Goal: Task Accomplishment & Management: Use online tool/utility

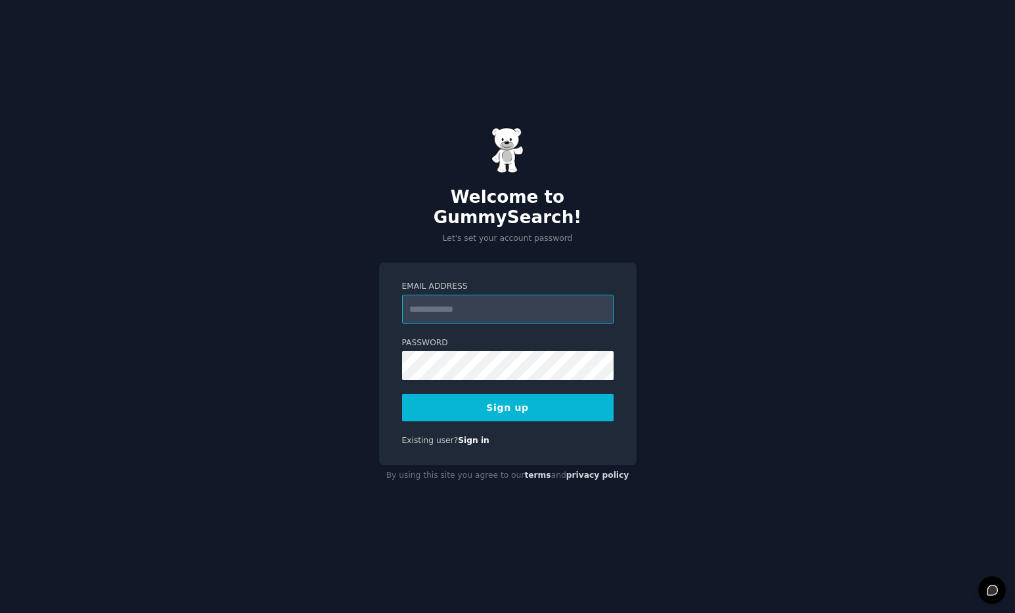
click at [531, 298] on input "Email Address" at bounding box center [507, 309] width 211 height 29
type input "**********"
click at [375, 403] on div "**********" at bounding box center [507, 306] width 1015 height 613
click at [402, 380] on div at bounding box center [402, 380] width 0 height 0
click at [526, 395] on button "Sign up" at bounding box center [507, 408] width 211 height 28
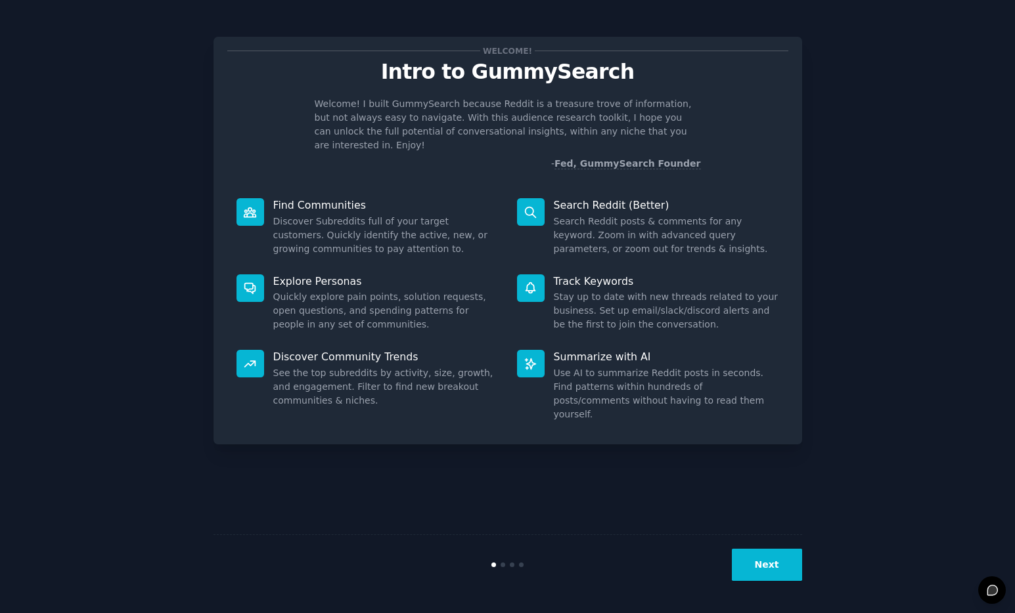
click at [250, 208] on icon at bounding box center [250, 212] width 12 height 9
click at [293, 198] on p "Find Communities" at bounding box center [385, 205] width 225 height 14
click at [770, 567] on button "Next" at bounding box center [767, 565] width 70 height 32
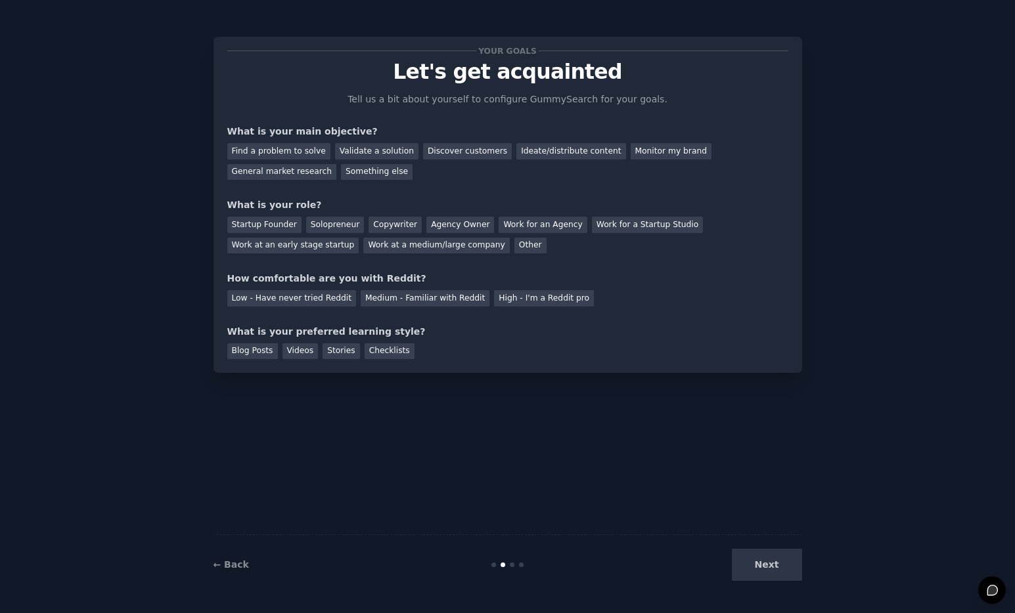
click at [770, 567] on div "Next" at bounding box center [704, 565] width 196 height 32
click at [757, 563] on div "Next" at bounding box center [704, 565] width 196 height 32
click at [295, 153] on div "Find a problem to solve" at bounding box center [278, 151] width 103 height 16
click at [645, 152] on div "Monitor my brand" at bounding box center [671, 151] width 81 height 16
click at [296, 151] on div "Find a problem to solve" at bounding box center [278, 151] width 103 height 16
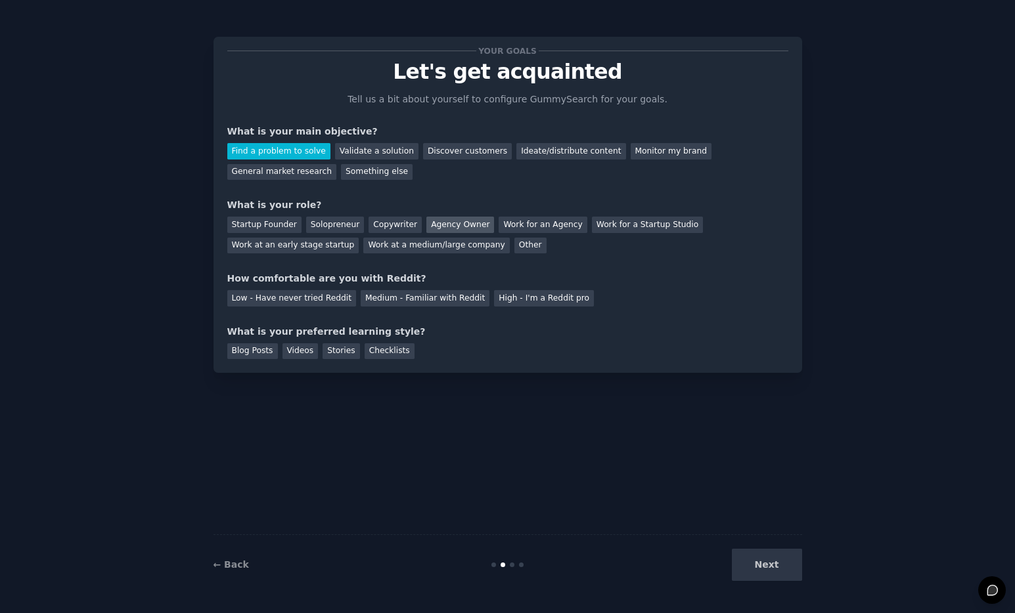
click at [454, 226] on div "Agency Owner" at bounding box center [460, 225] width 68 height 16
click at [286, 299] on div "Low - Have never tried Reddit" at bounding box center [291, 298] width 129 height 16
click at [292, 353] on div "Videos" at bounding box center [300, 352] width 36 height 16
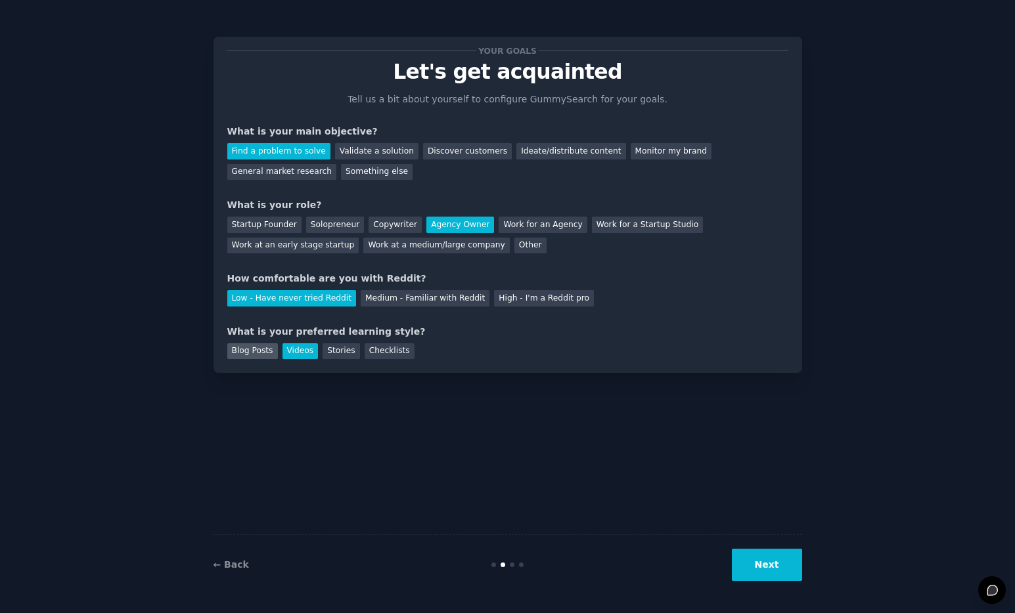
click at [262, 353] on div "Blog Posts" at bounding box center [252, 352] width 51 height 16
click at [290, 353] on div "Videos" at bounding box center [300, 352] width 36 height 16
click at [766, 575] on button "Next" at bounding box center [767, 565] width 70 height 32
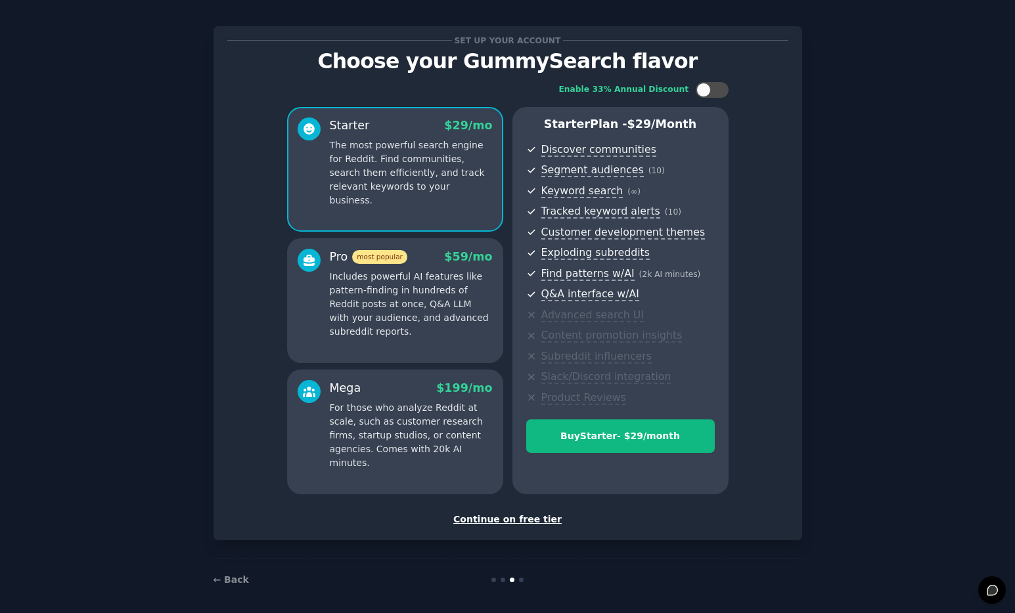
scroll to position [12, 0]
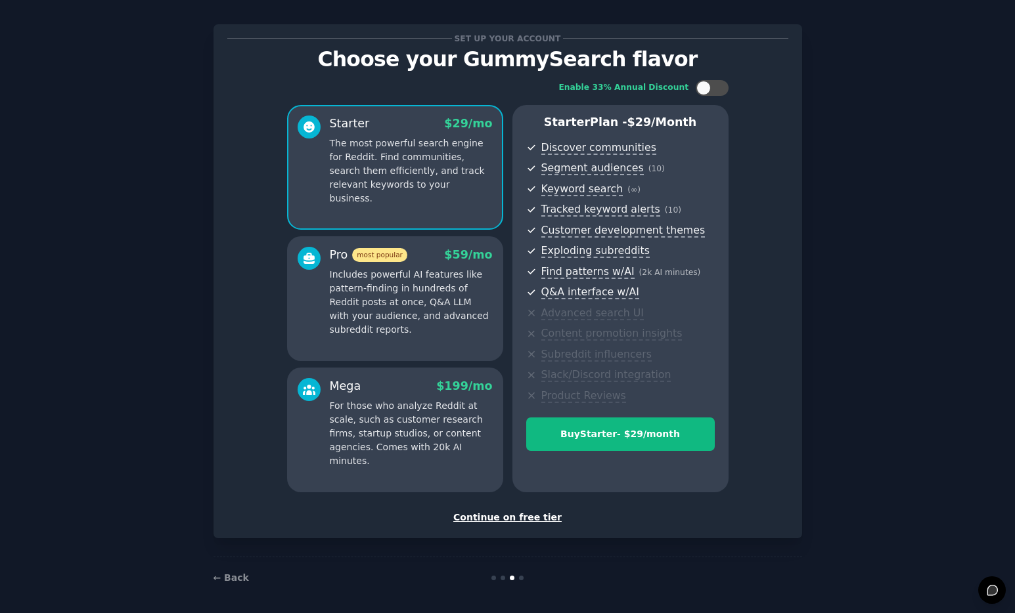
click at [525, 517] on div "Continue on free tier" at bounding box center [507, 518] width 561 height 14
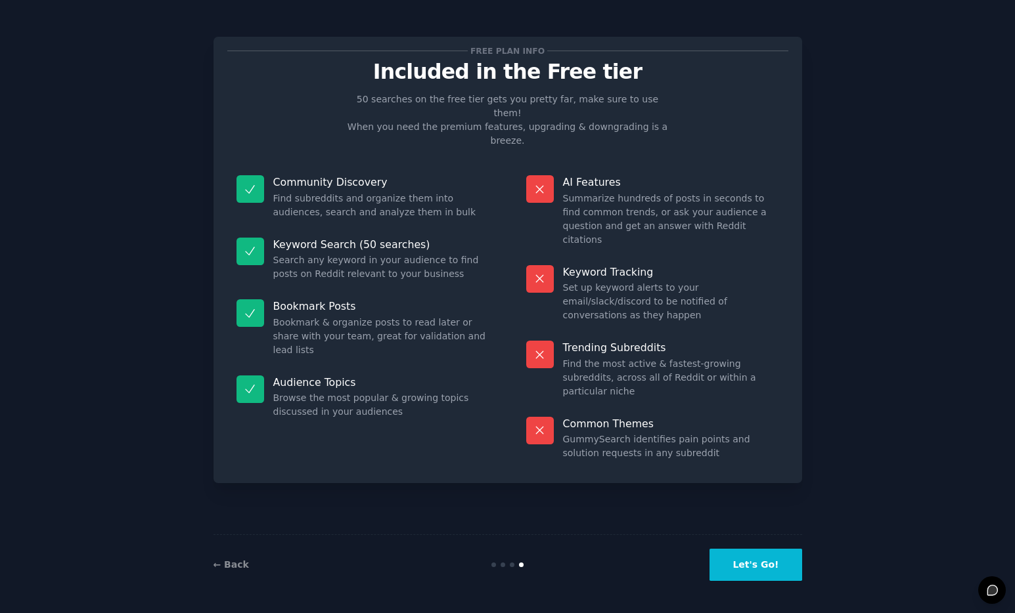
click at [749, 568] on button "Let's Go!" at bounding box center [755, 565] width 92 height 32
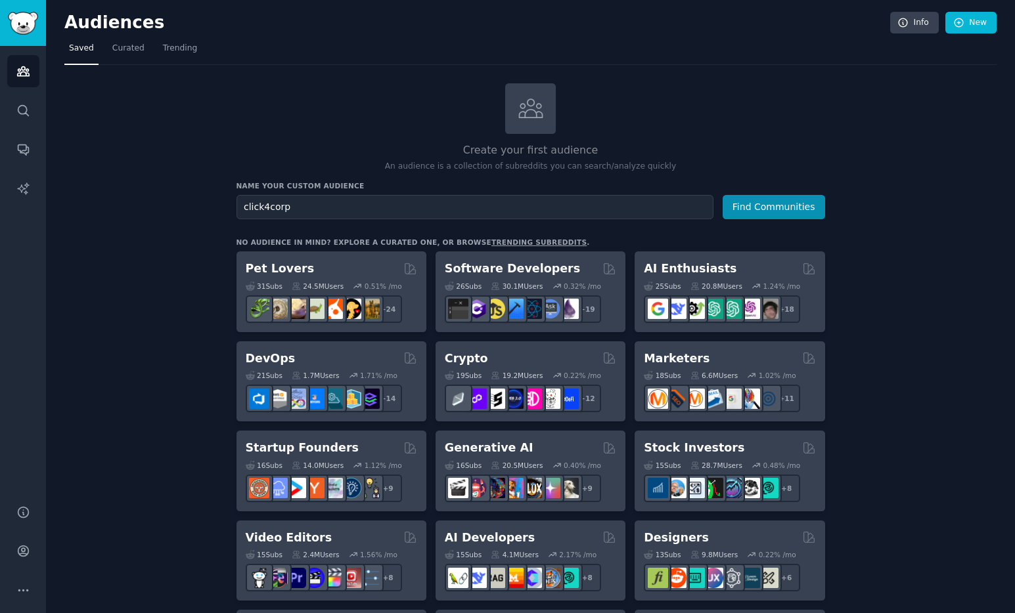
type input "click4corp"
click at [722, 195] on button "Find Communities" at bounding box center [773, 207] width 102 height 24
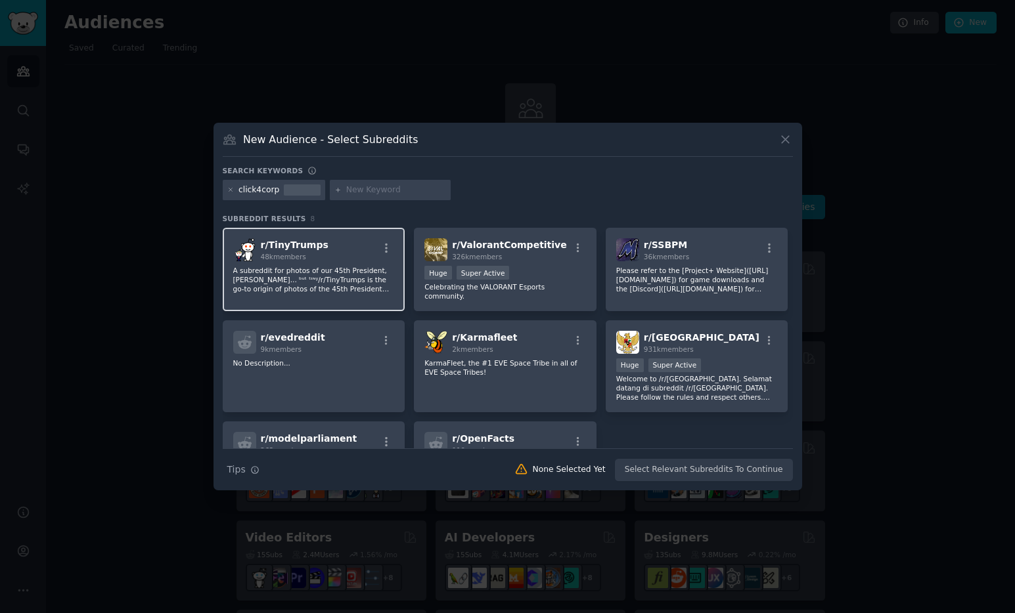
click at [345, 271] on p "A subreddit for photos of our 45th President, Trump... ᵇᵘᵗ ᵗᶦᶰʸ/r/TinyTrumps is…" at bounding box center [314, 280] width 162 height 28
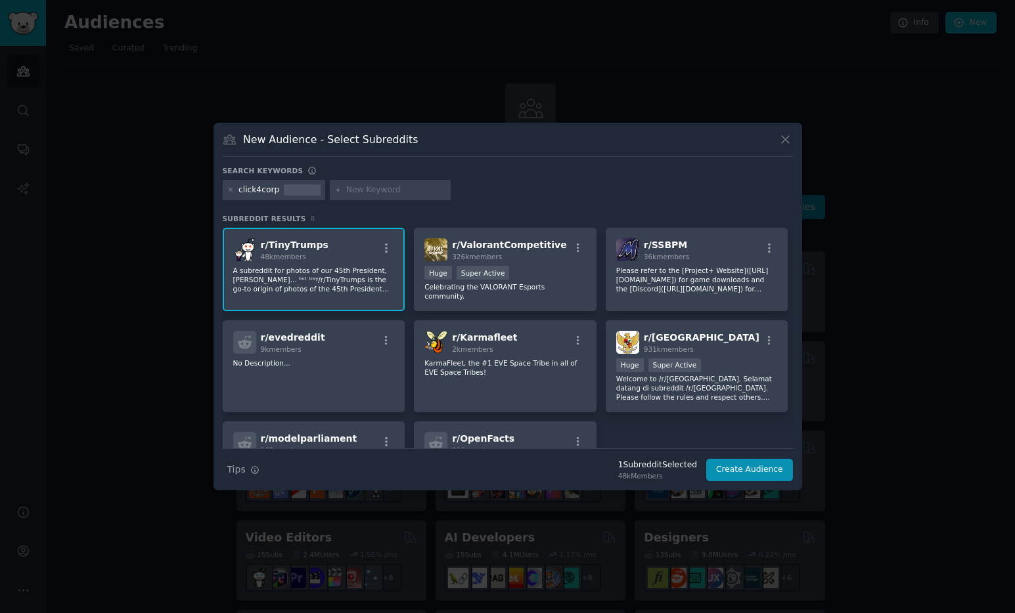
click at [366, 191] on input "text" at bounding box center [396, 191] width 100 height 12
type input "Digital Marketing"
click at [232, 190] on icon at bounding box center [230, 190] width 7 height 7
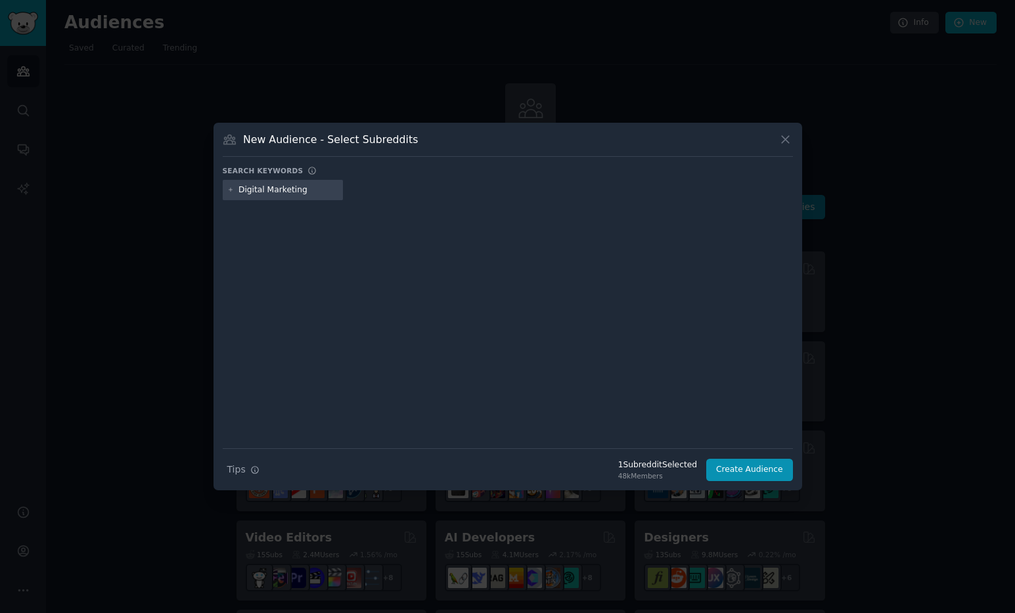
click at [312, 189] on input "Digital Marketing" at bounding box center [288, 191] width 100 height 12
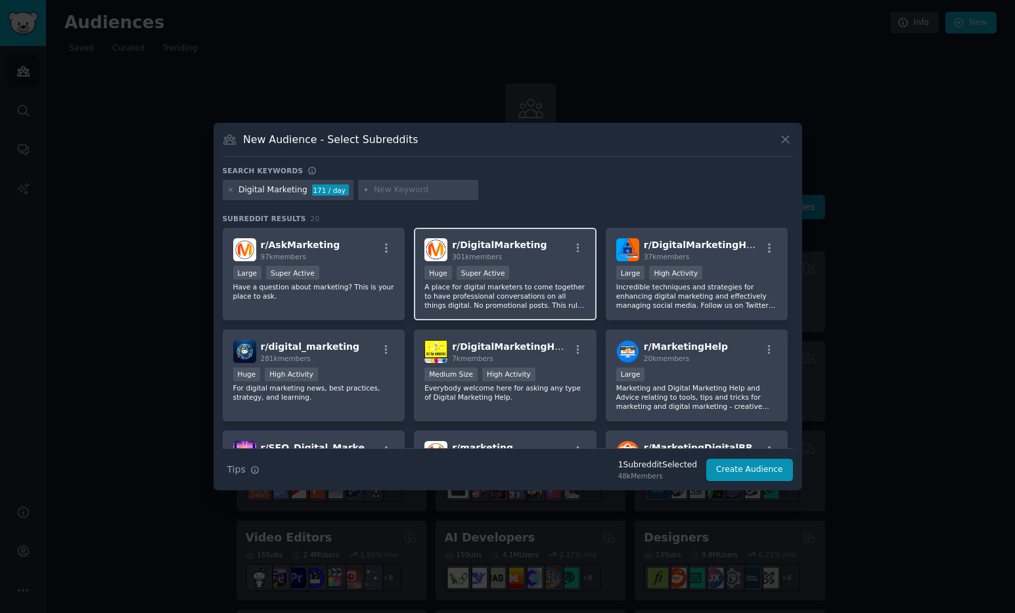
click at [499, 298] on p "A place for digital marketers to come together to have professional conversatio…" at bounding box center [505, 296] width 162 height 28
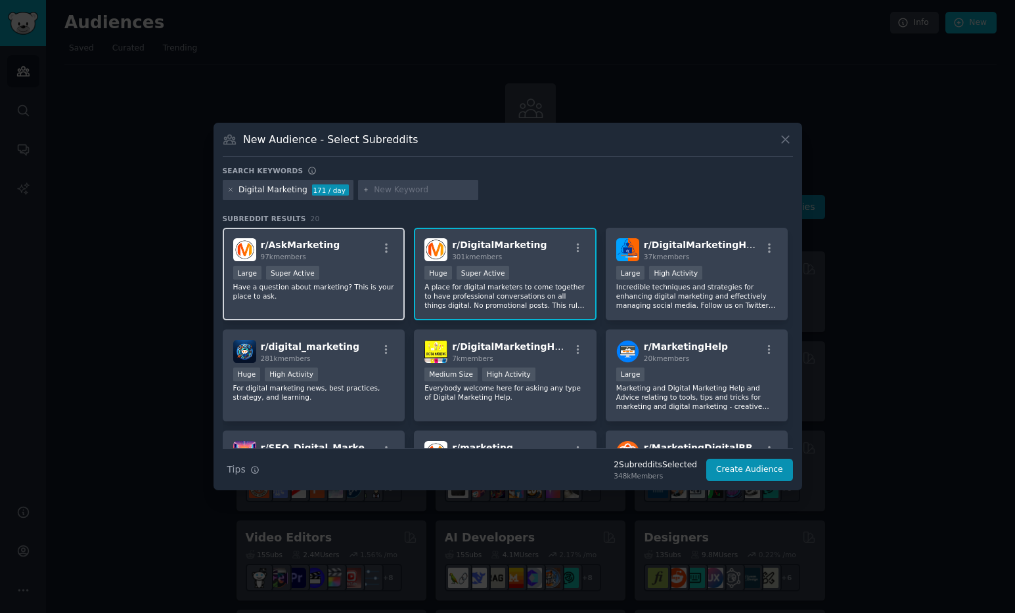
click at [379, 282] on p "Have a question about marketing? This is your place to ask." at bounding box center [314, 291] width 162 height 18
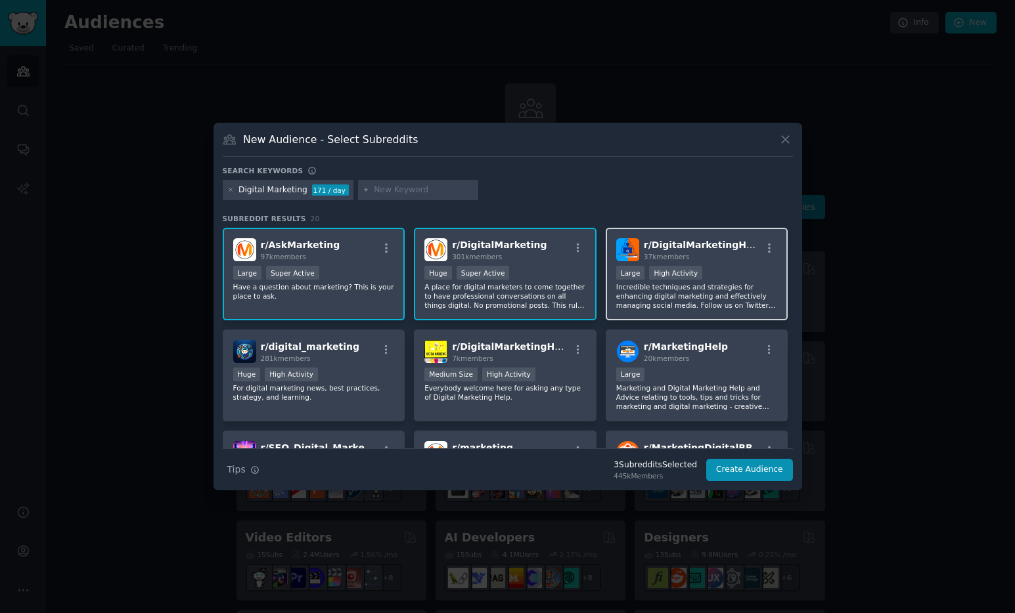
click at [669, 288] on p "Incredible techniques and strategies for enhancing digital marketing and effect…" at bounding box center [697, 296] width 162 height 28
click at [385, 193] on input "text" at bounding box center [424, 191] width 100 height 12
type input "seo"
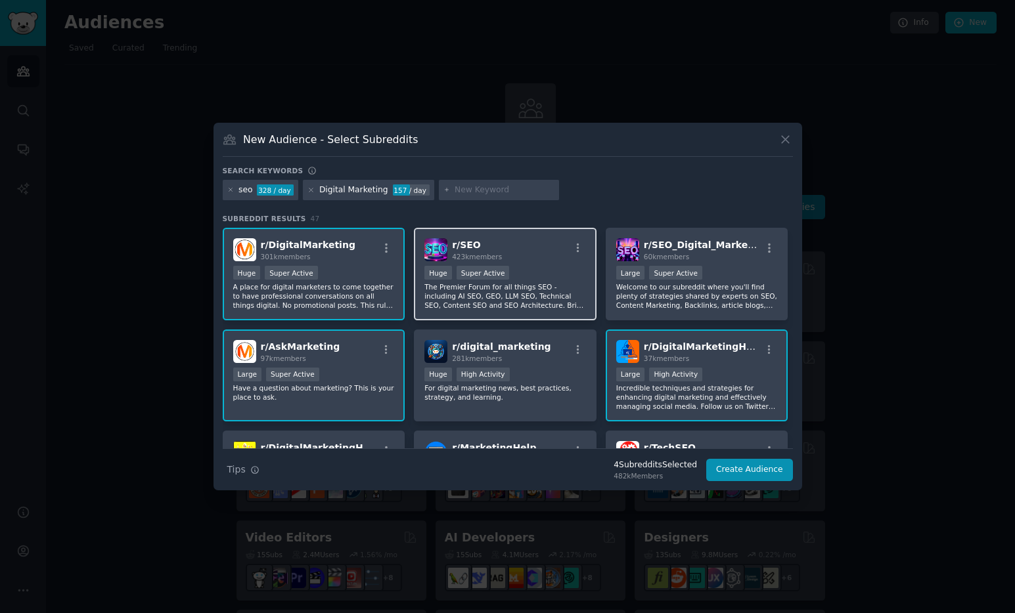
click at [512, 252] on div "r/ SEO 423k members" at bounding box center [505, 249] width 162 height 23
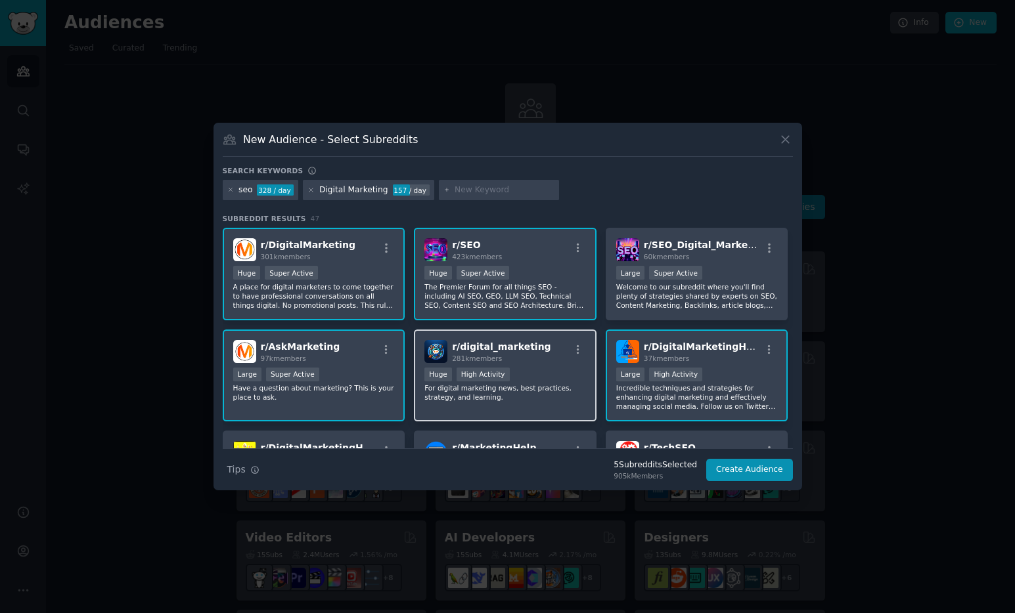
click at [547, 376] on div "Huge High Activity" at bounding box center [505, 376] width 162 height 16
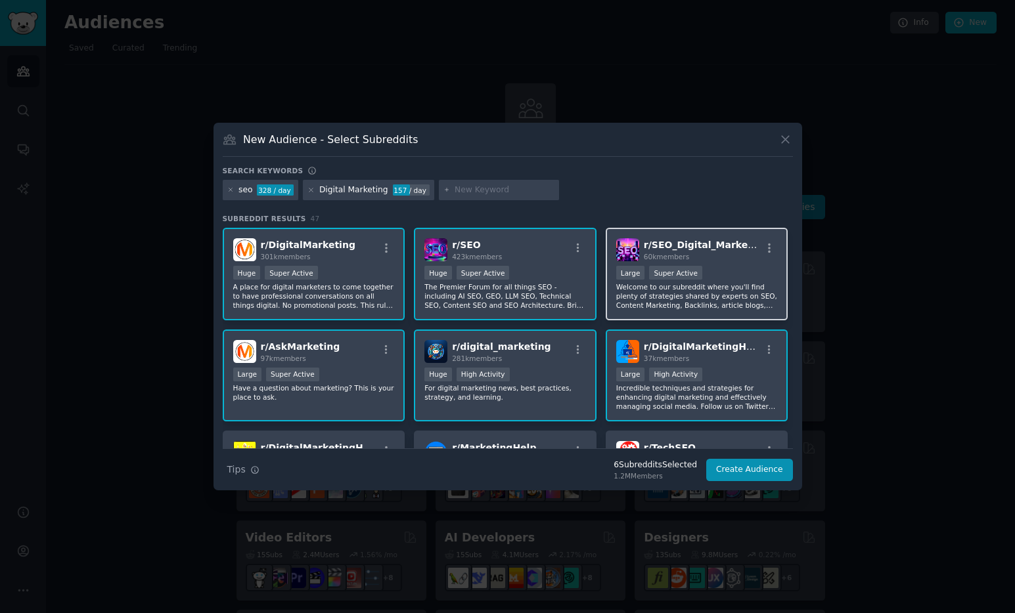
click at [729, 286] on p "Welcome to our subreddit where you'll find plenty of strategies shared by exper…" at bounding box center [697, 296] width 162 height 28
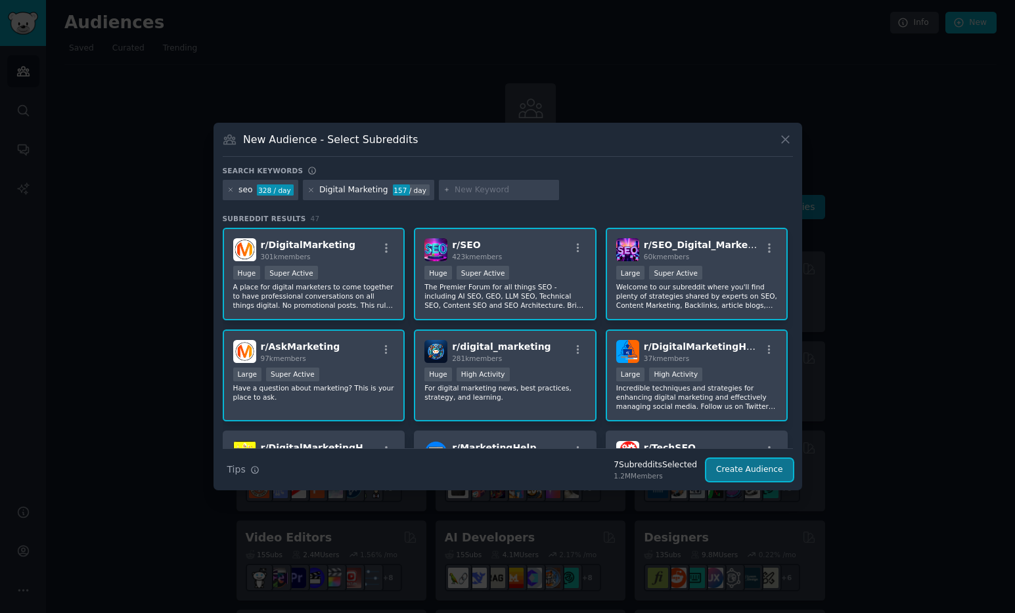
click at [758, 471] on button "Create Audience" at bounding box center [749, 470] width 87 height 22
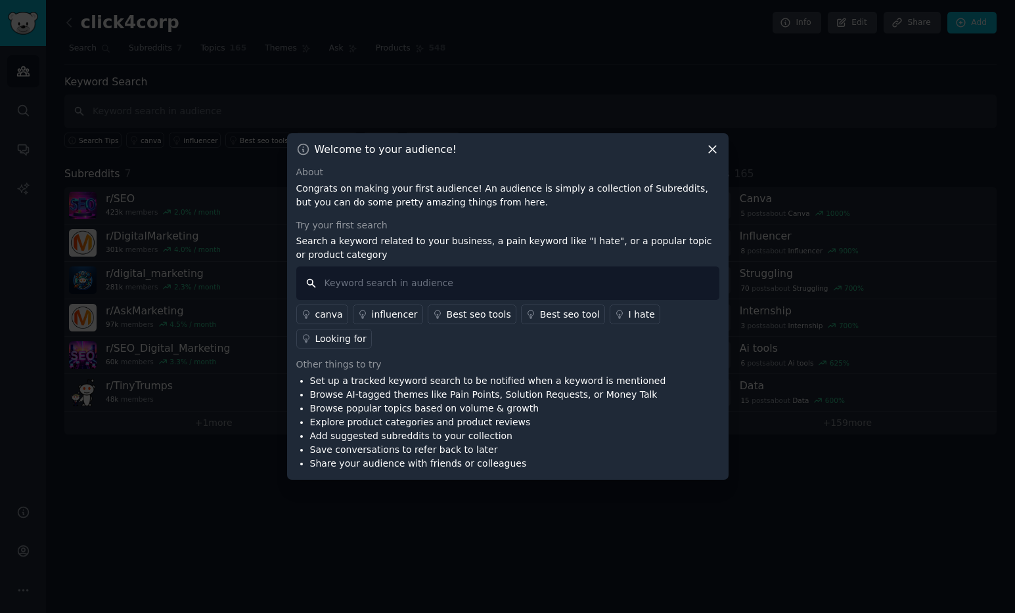
click at [407, 286] on input "text" at bounding box center [507, 283] width 423 height 33
type input "seo"
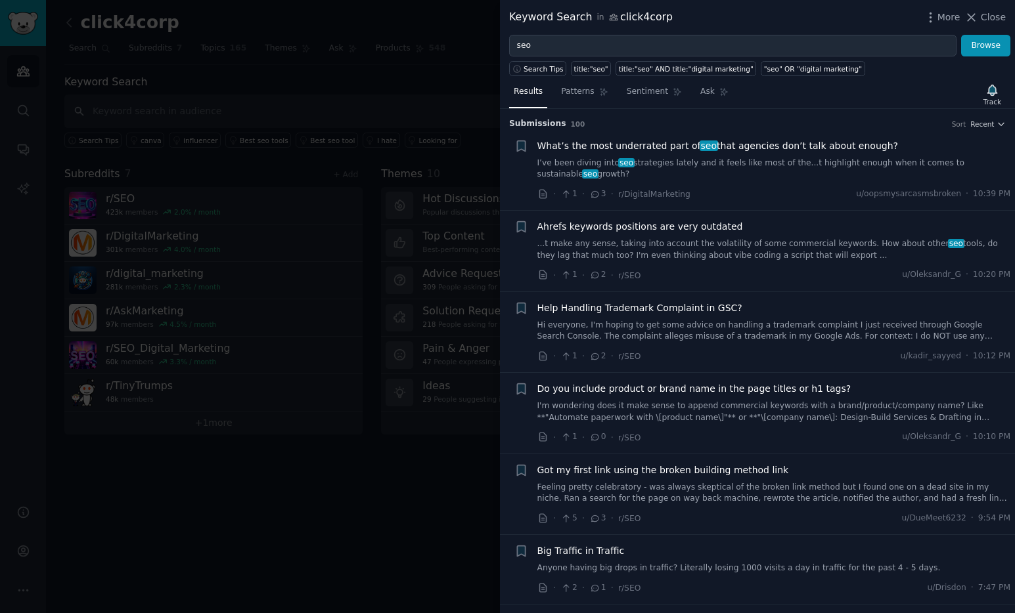
click at [654, 145] on span "What’s the most underrated part of seo that agencies don’t talk about enough?" at bounding box center [717, 146] width 361 height 14
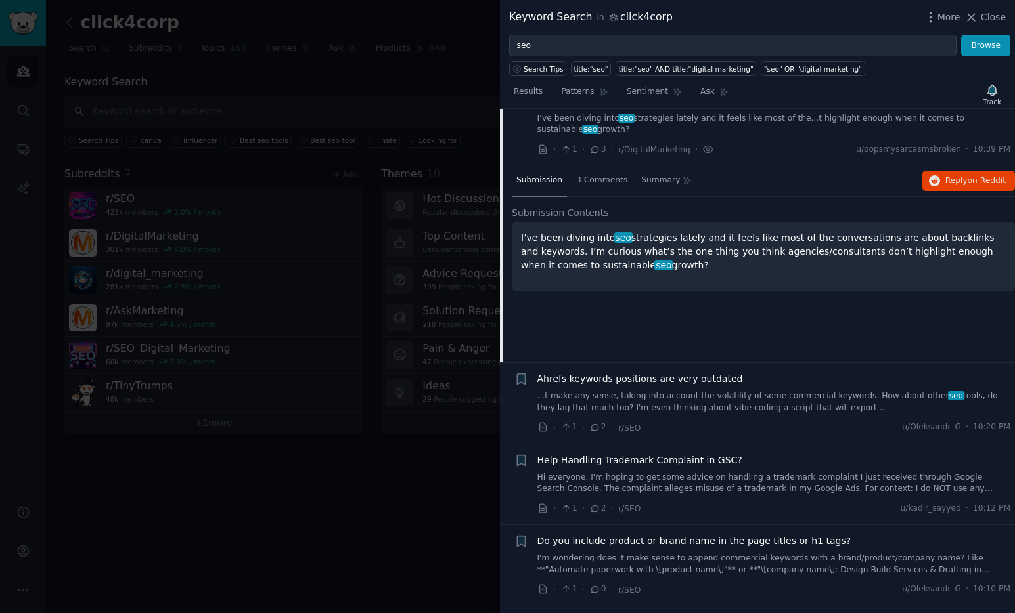
scroll to position [123, 0]
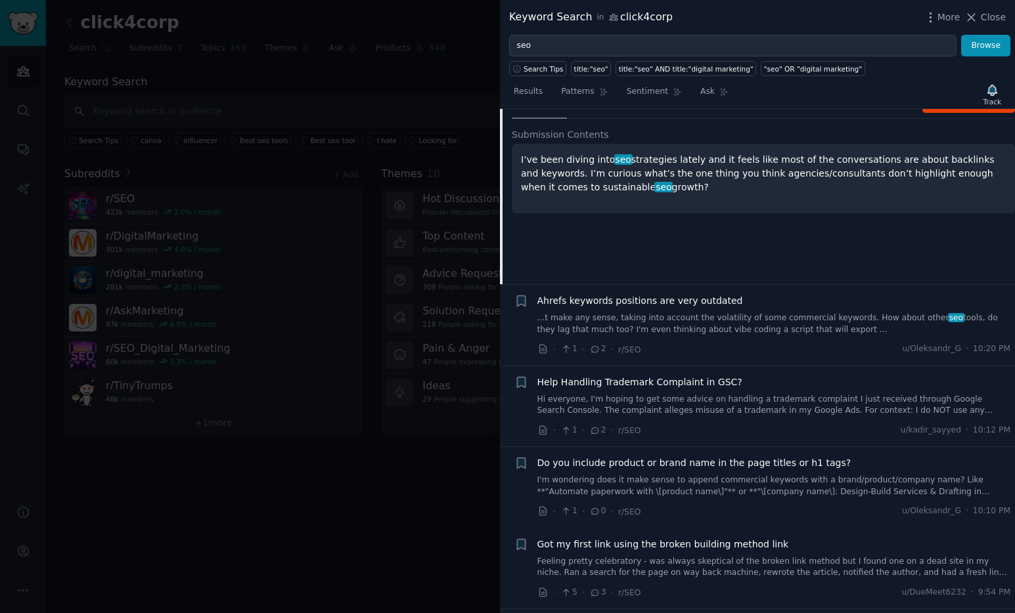
click at [826, 345] on div "· 1 · 2 · r/SEO u/Oleksandr_G · 10:20 PM" at bounding box center [774, 350] width 474 height 14
click at [832, 319] on link "...t make any sense, taking into account the volatility of some commercial keyw…" at bounding box center [774, 324] width 474 height 23
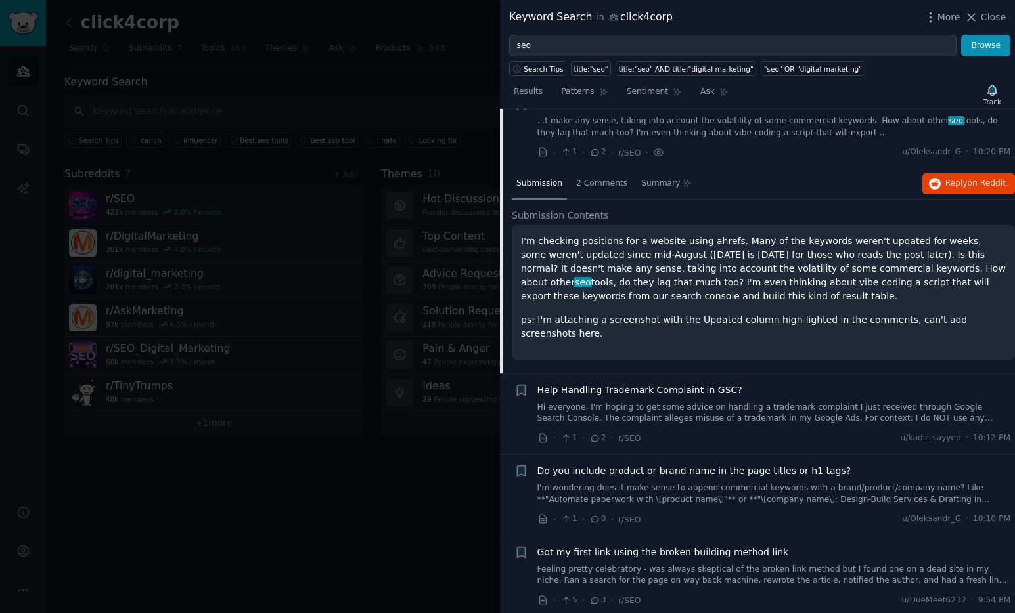
scroll to position [102, 0]
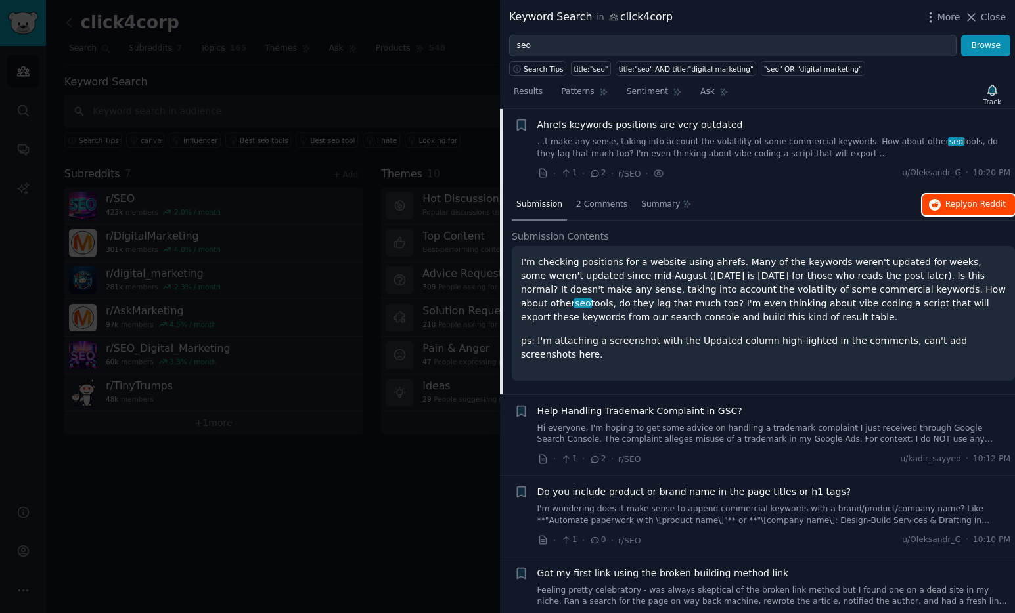
click at [956, 208] on span "Reply on Reddit" at bounding box center [975, 205] width 60 height 12
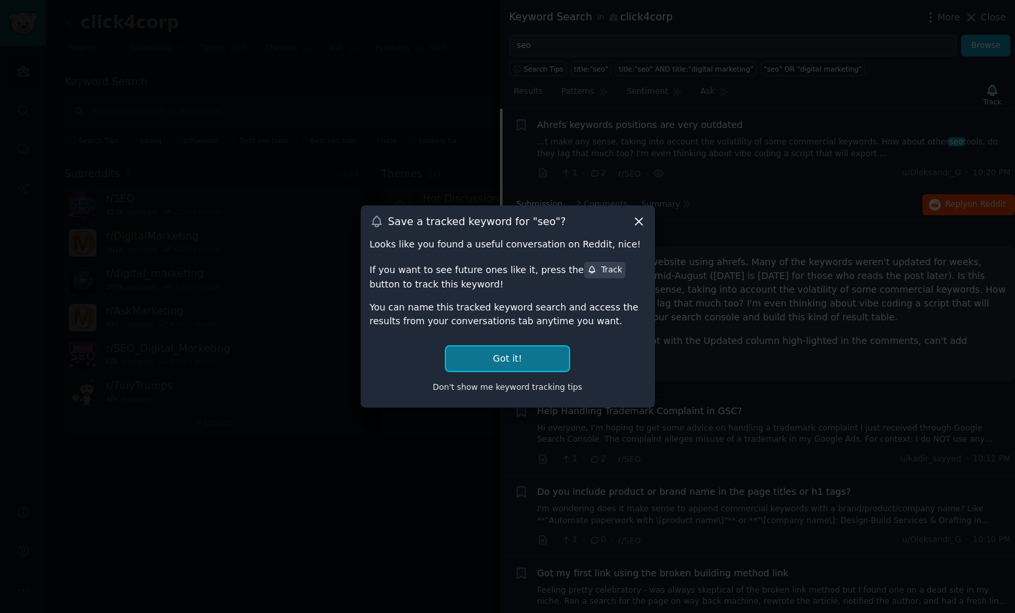
click at [528, 356] on button "Got it!" at bounding box center [507, 359] width 122 height 24
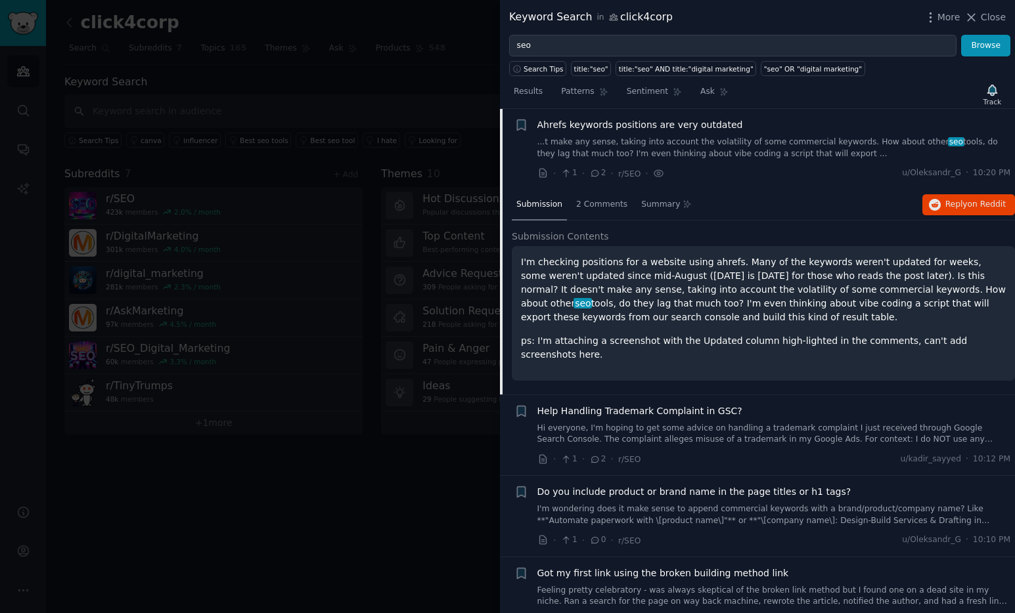
click at [416, 478] on div at bounding box center [507, 306] width 1015 height 613
